Goal: Task Accomplishment & Management: Manage account settings

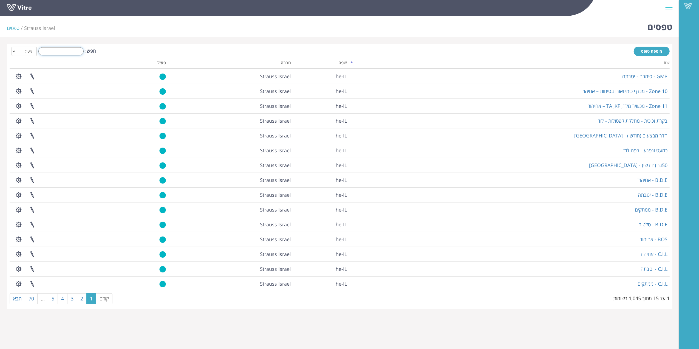
click at [65, 49] on input "חפש:" at bounding box center [60, 51] width 45 height 8
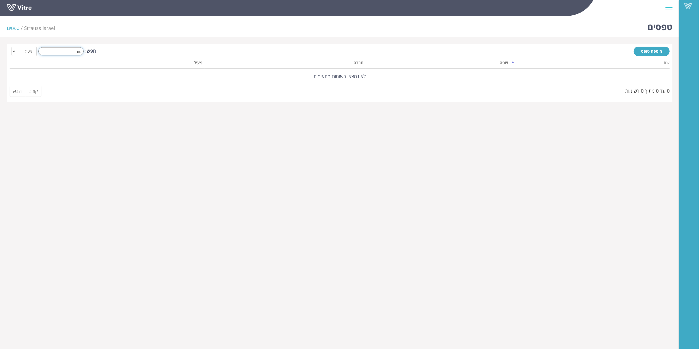
type input "n"
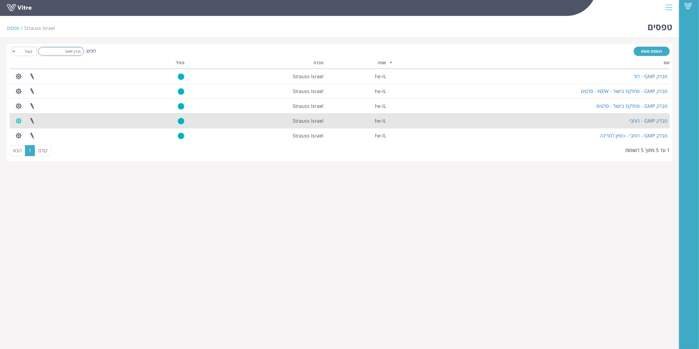
type input "מבדק GMP"
click at [17, 122] on button "button" at bounding box center [19, 120] width 14 height 15
click at [41, 141] on link "הגדרת משתמשים" at bounding box center [33, 140] width 43 height 7
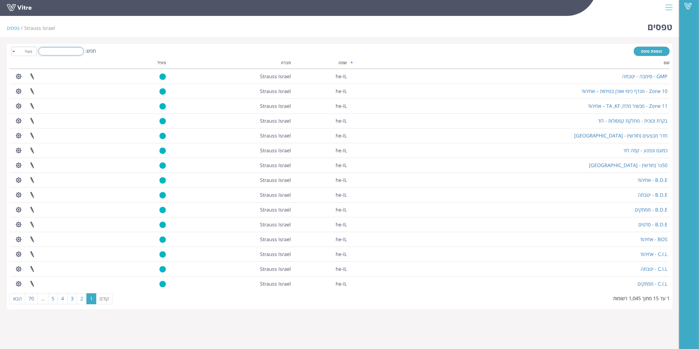
click at [61, 49] on input "חפש:" at bounding box center [60, 51] width 45 height 8
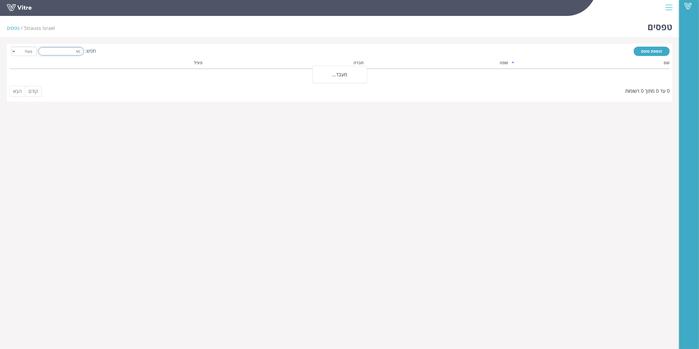
type input "N"
type input "n"
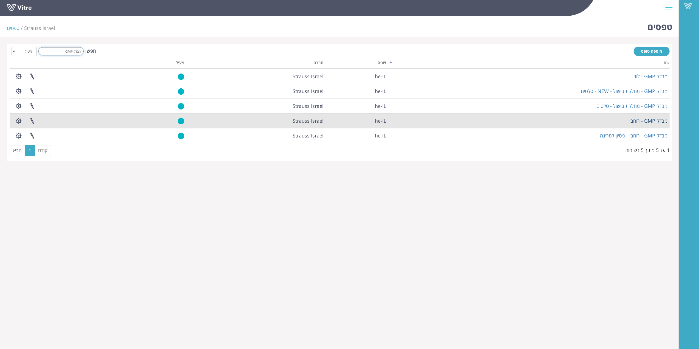
type input "מבדק GMP"
click at [644, 120] on link "מבדק GMP - רוחבי" at bounding box center [648, 120] width 38 height 7
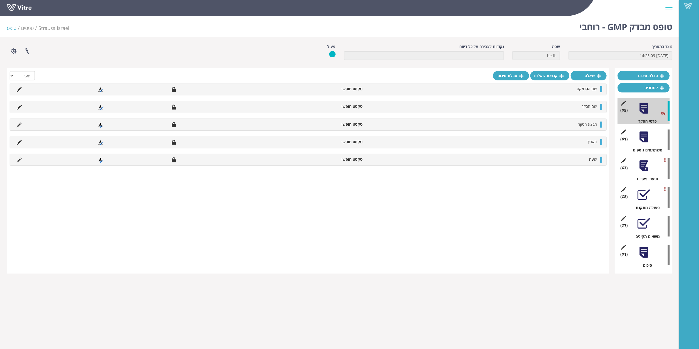
click at [635, 144] on div "(1 ) משתתפים נוספים" at bounding box center [643, 140] width 52 height 26
click at [643, 137] on div at bounding box center [643, 137] width 12 height 12
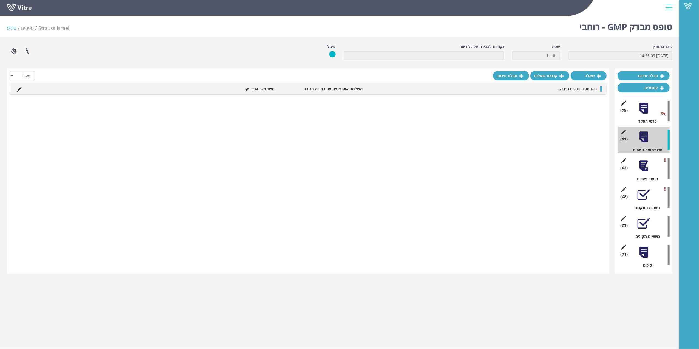
click at [640, 280] on html "Vitre טופס מבדק GMP - רוחבי Strauss Israel טפסים טופס נוצר בתאריך [DATE] 14:25:…" at bounding box center [349, 140] width 699 height 280
